Goal: Navigation & Orientation: Find specific page/section

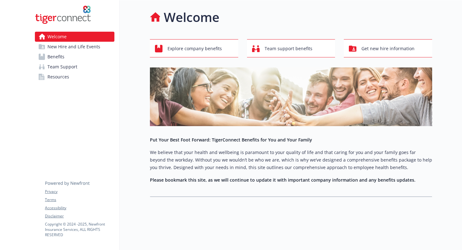
click at [71, 58] on link "Benefits" at bounding box center [74, 57] width 79 height 10
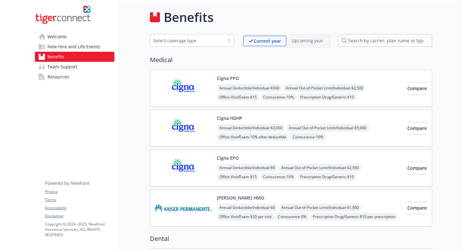
click at [87, 68] on link "Team Support" at bounding box center [74, 67] width 79 height 10
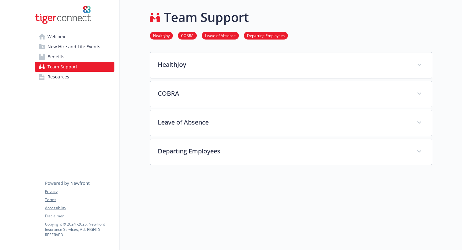
click at [76, 77] on link "Resources" at bounding box center [74, 77] width 79 height 10
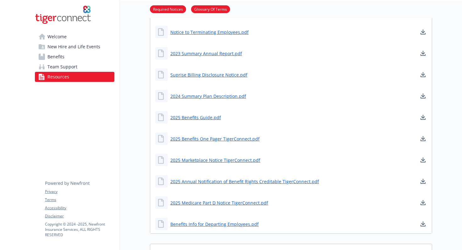
scroll to position [88, 0]
